Goal: Information Seeking & Learning: Find specific fact

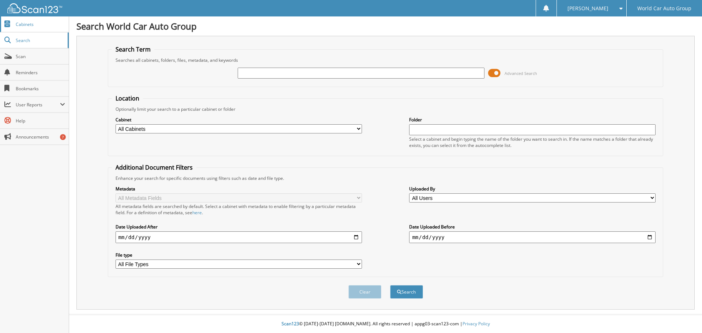
click at [21, 25] on span "Cabinets" at bounding box center [40, 24] width 49 height 6
click at [27, 26] on span "Cabinets" at bounding box center [40, 24] width 49 height 6
drag, startPoint x: 274, startPoint y: 73, endPoint x: 200, endPoint y: 92, distance: 77.5
click at [205, 91] on form "Search Term Searches all cabinets, folders, files, metadata, and keywords 3KPF5…" at bounding box center [386, 175] width 556 height 261
type input "738890"
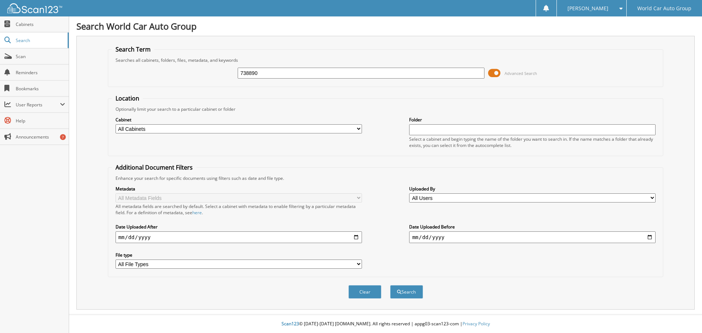
click at [390, 285] on button "Search" at bounding box center [406, 292] width 33 height 14
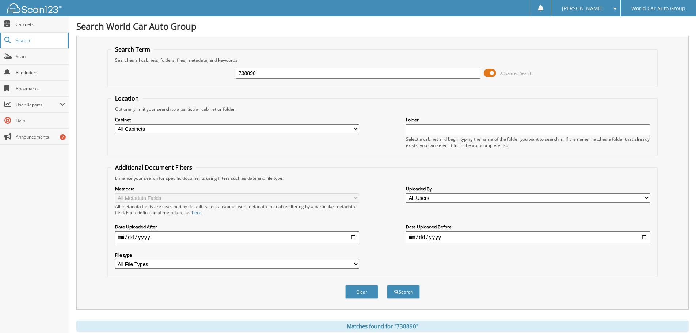
click at [26, 42] on span "Search" at bounding box center [40, 40] width 48 height 6
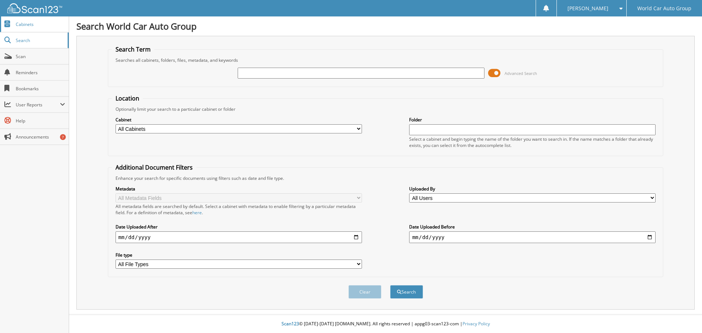
click at [22, 25] on span "Cabinets" at bounding box center [40, 24] width 49 height 6
paste input "3KPF54AD9RE738890"
drag, startPoint x: 276, startPoint y: 72, endPoint x: 185, endPoint y: 92, distance: 92.8
click at [185, 92] on form "Search Term Searches all cabinets, folders, files, metadata, and keywords 3KPF5…" at bounding box center [386, 175] width 556 height 261
type input "[US_VEHICLE_IDENTIFICATION_NUMBER]"
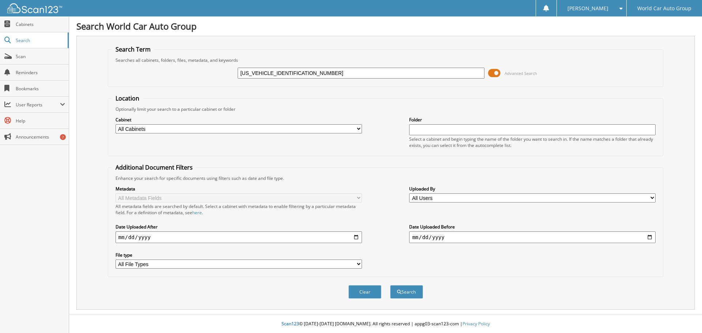
click at [390, 285] on button "Search" at bounding box center [406, 292] width 33 height 14
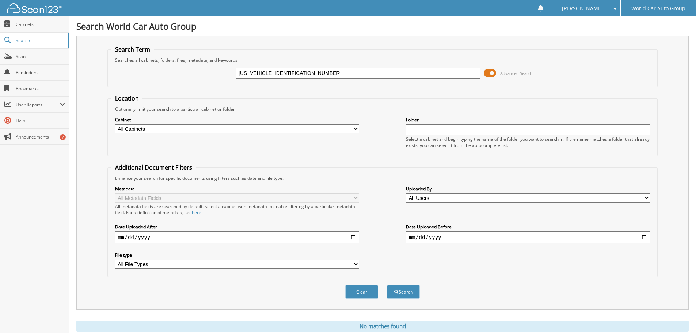
drag, startPoint x: 274, startPoint y: 73, endPoint x: 158, endPoint y: 99, distance: 119.4
click at [158, 99] on form "Search Term Searches all cabinets, folders, files, metadata, and keywords 3KPF5…" at bounding box center [382, 175] width 550 height 261
type input "738890"
click at [387, 285] on button "Search" at bounding box center [403, 292] width 33 height 14
drag, startPoint x: 265, startPoint y: 76, endPoint x: 154, endPoint y: 88, distance: 112.5
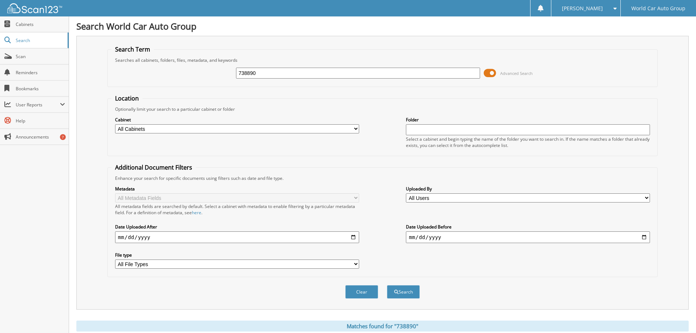
click at [154, 88] on form "Search Term Searches all cabinets, folders, files, metadata, and keywords 73889…" at bounding box center [382, 175] width 550 height 261
type input "13994"
click at [387, 285] on button "Search" at bounding box center [403, 292] width 33 height 14
click at [26, 26] on span "Cabinets" at bounding box center [40, 24] width 49 height 6
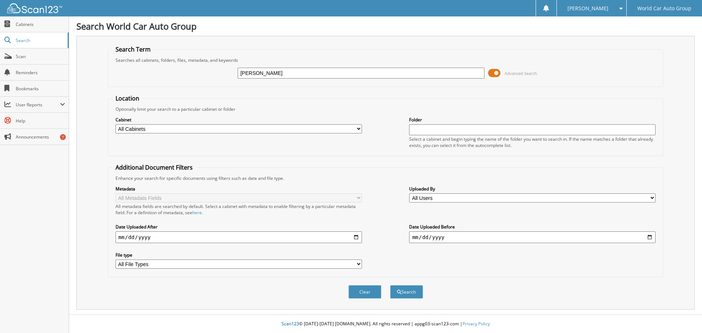
type input "richardson"
click at [390, 285] on button "Search" at bounding box center [406, 292] width 33 height 14
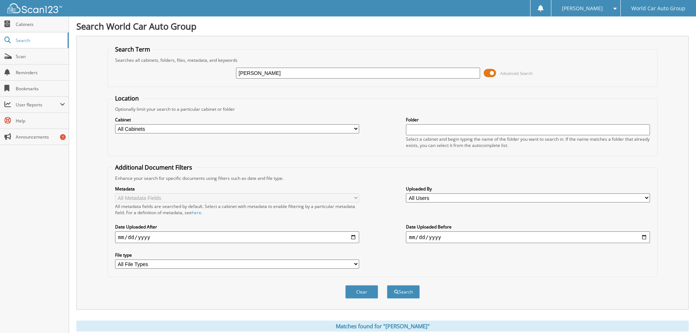
click at [418, 132] on input "text" at bounding box center [528, 129] width 244 height 11
paste input "[US_VEHICLE_IDENTIFICATION_NUMBER]"
drag, startPoint x: 442, startPoint y: 129, endPoint x: 297, endPoint y: 152, distance: 146.3
click at [297, 153] on fieldset "Location Optionally limit your search to a particular cabinet or folder Cabinet…" at bounding box center [382, 125] width 550 height 62
type input "738890"
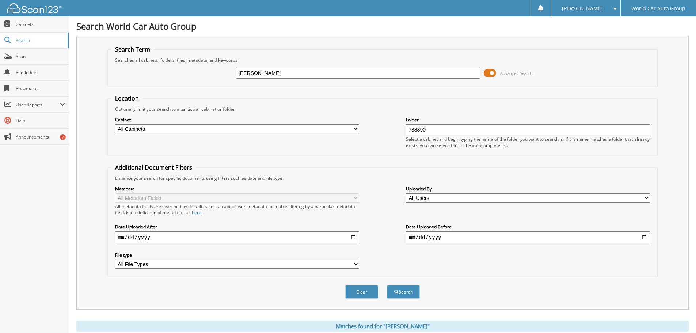
click at [387, 285] on button "Search" at bounding box center [403, 292] width 33 height 14
drag, startPoint x: 279, startPoint y: 75, endPoint x: 231, endPoint y: 82, distance: 48.1
click at [231, 82] on div "richardson Advanced Search" at bounding box center [382, 73] width 542 height 20
click at [436, 129] on input "738890" at bounding box center [528, 129] width 244 height 11
click at [387, 285] on button "Search" at bounding box center [403, 292] width 33 height 14
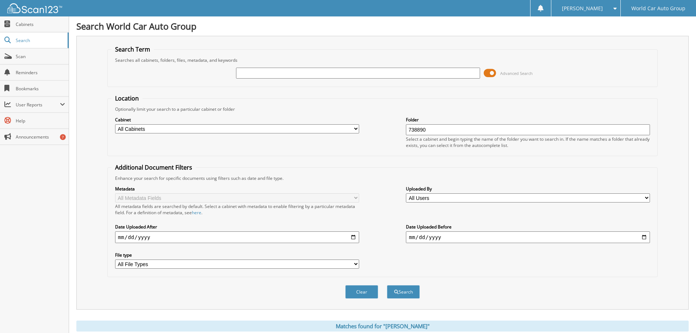
drag, startPoint x: 430, startPoint y: 129, endPoint x: 362, endPoint y: 142, distance: 69.1
click at [372, 145] on div "Cabinet All Cabinets WORLD CAR HYUNDAI KIA SOUTH Needs Filing Folder 738890 Sel…" at bounding box center [382, 132] width 542 height 40
click at [139, 132] on select "All Cabinets WORLD CAR HYUNDAI KIA SOUTH Needs Filing" at bounding box center [237, 128] width 244 height 9
select select "10807"
click at [115, 124] on select "All Cabinets WORLD CAR HYUNDAI KIA SOUTH Needs Filing" at bounding box center [237, 128] width 244 height 9
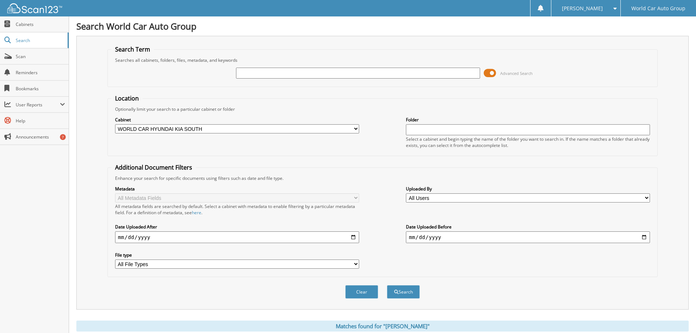
click at [422, 129] on input "text" at bounding box center [528, 129] width 244 height 11
paste input "3KPF54AD9RE738890"
drag, startPoint x: 443, startPoint y: 129, endPoint x: 315, endPoint y: 159, distance: 131.7
click at [315, 159] on div "Location Optionally limit your search to a particular cabinet or folder Cabinet…" at bounding box center [382, 185] width 550 height 183
type input "738890"
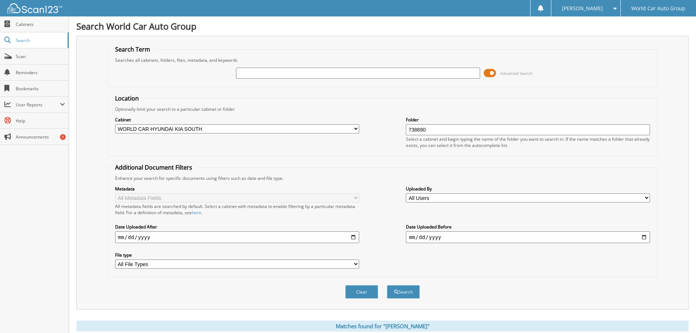
click at [387, 285] on button "Search" at bounding box center [403, 292] width 33 height 14
click at [248, 74] on input "text" at bounding box center [358, 73] width 244 height 11
paste input "3KPF54AD9RE738890"
type input "3KPF54AD9RE738890"
click at [371, 147] on div "Cabinet All Cabinets WORLD CAR HYUNDAI KIA SOUTH Needs Filing Folder 738890 Sel…" at bounding box center [382, 132] width 542 height 40
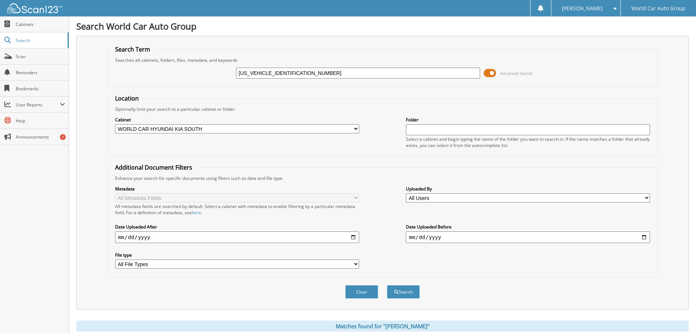
drag, startPoint x: 276, startPoint y: 73, endPoint x: 210, endPoint y: 91, distance: 68.2
click at [210, 91] on form "Search Term Searches all cabinets, folders, files, metadata, and keywords 3KPF5…" at bounding box center [382, 175] width 550 height 261
type input "738890"
click at [387, 285] on button "Search" at bounding box center [403, 292] width 33 height 14
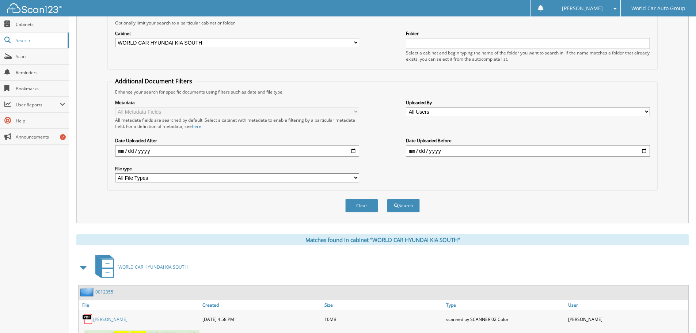
scroll to position [175, 0]
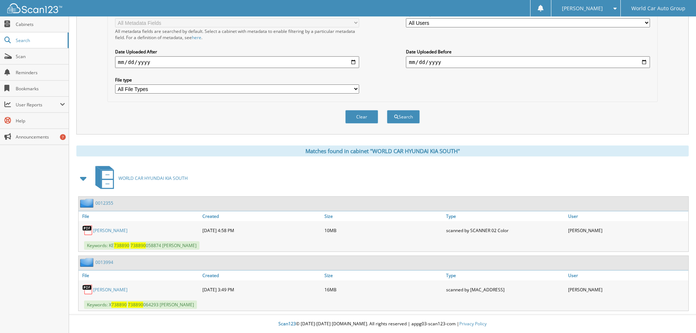
click at [125, 291] on link "[PERSON_NAME]" at bounding box center [110, 290] width 34 height 6
